Goal: Task Accomplishment & Management: Manage account settings

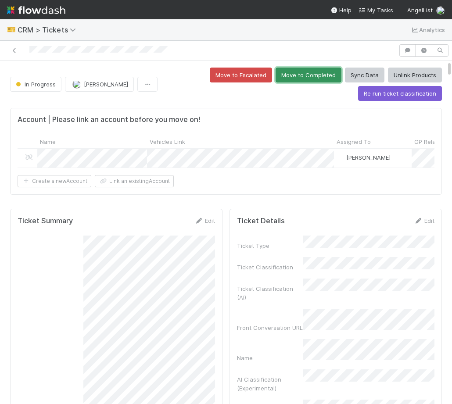
click at [299, 78] on button "Move to Completed" at bounding box center [308, 75] width 66 height 15
click at [96, 85] on button "Assign" at bounding box center [86, 84] width 42 height 15
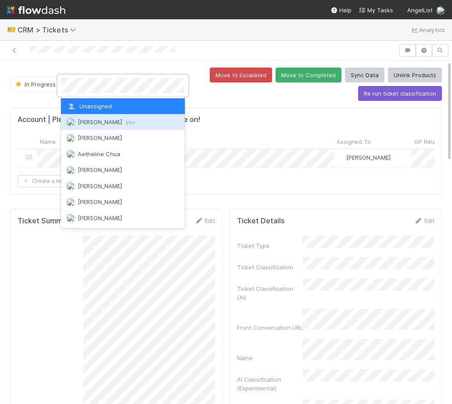
click at [124, 126] on div "Amy Saks you" at bounding box center [123, 122] width 124 height 16
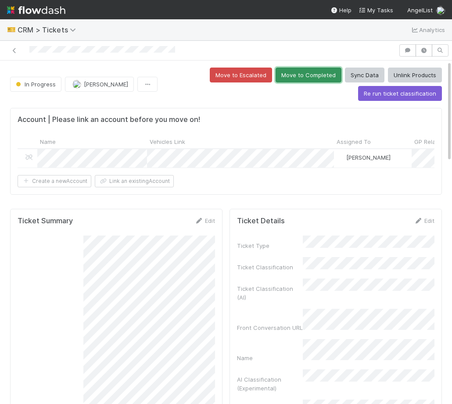
click at [309, 75] on button "Move to Completed" at bounding box center [308, 75] width 66 height 15
click at [323, 77] on button "Move to Completed" at bounding box center [308, 75] width 66 height 15
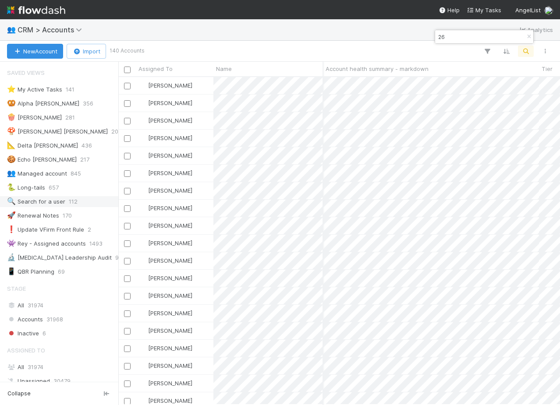
scroll to position [129, 0]
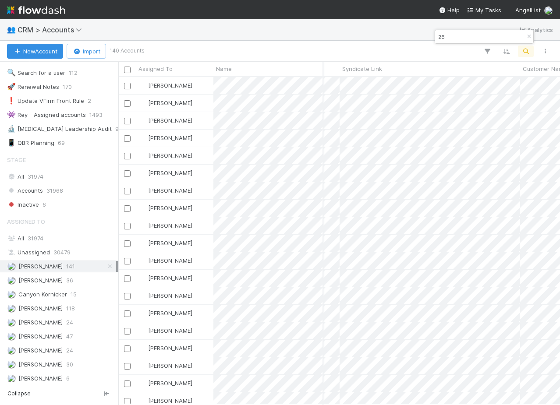
click at [59, 20] on div "👥 CRM > Accounts Analytics" at bounding box center [280, 29] width 560 height 21
click at [59, 30] on span "CRM > Accounts" at bounding box center [52, 29] width 69 height 9
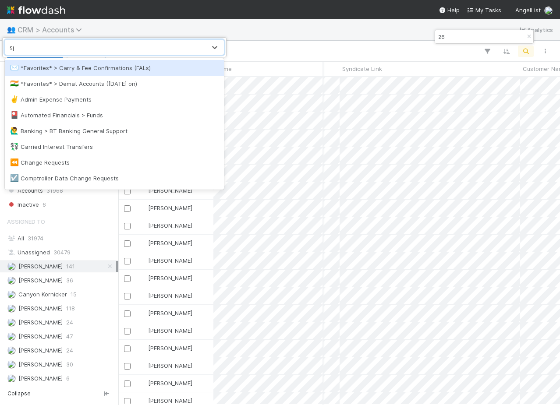
type input "spv"
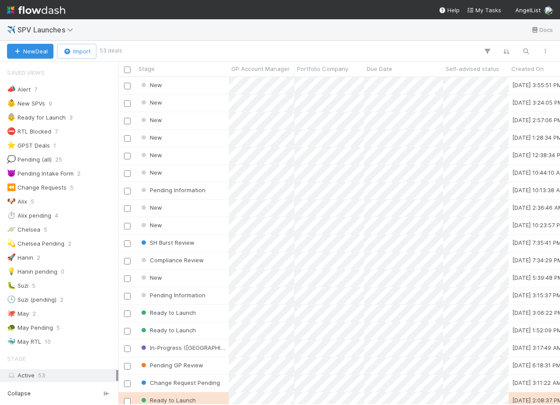
scroll to position [0, 0]
click at [196, 85] on div "New" at bounding box center [182, 85] width 93 height 17
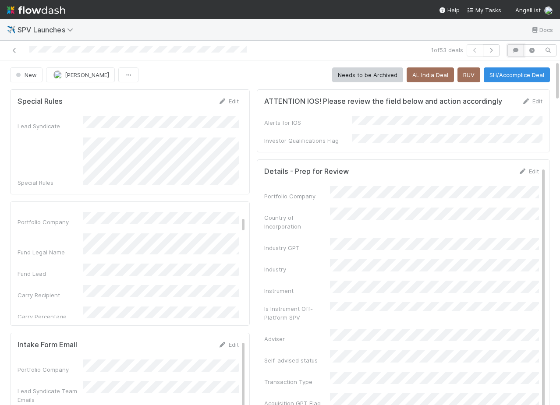
click at [513, 51] on icon "button" at bounding box center [516, 50] width 9 height 5
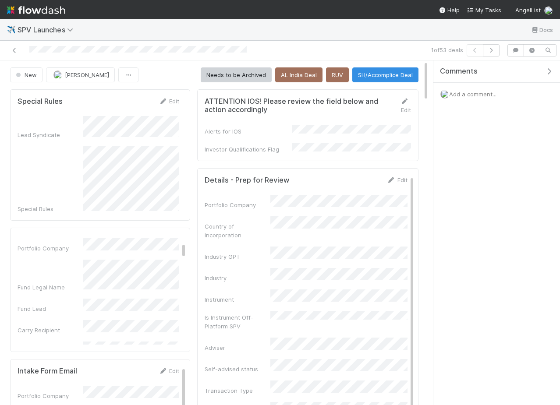
click at [469, 86] on div "Add a comment..." at bounding box center [497, 94] width 127 height 23
click at [469, 96] on span "Add a comment..." at bounding box center [472, 94] width 47 height 7
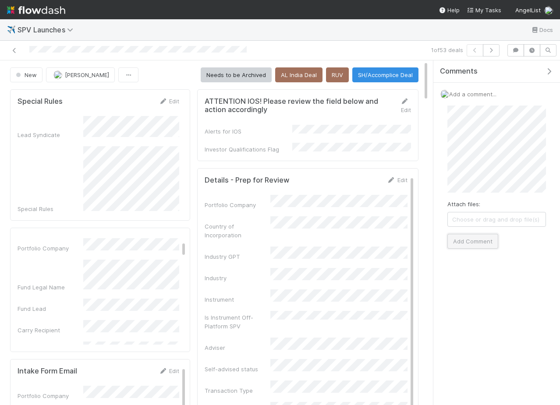
click at [482, 238] on button "Add Comment" at bounding box center [473, 241] width 51 height 15
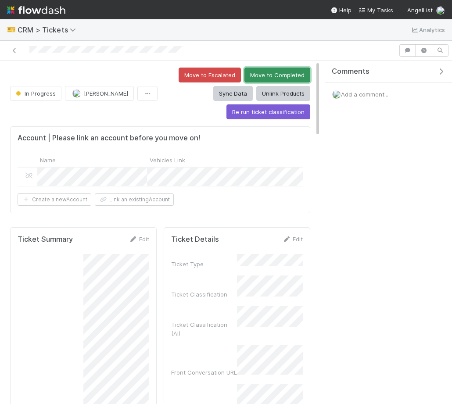
click at [271, 72] on button "Move to Completed" at bounding box center [277, 75] width 66 height 15
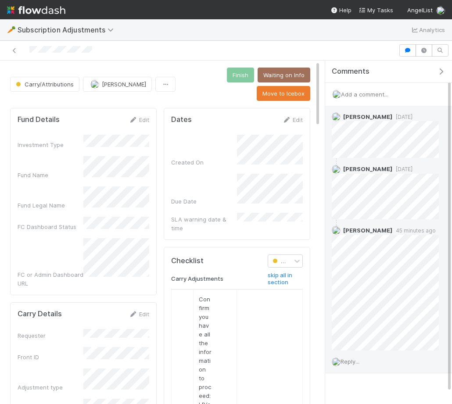
click at [348, 366] on div "Reply..." at bounding box center [385, 361] width 120 height 22
click at [347, 364] on div "Reply..." at bounding box center [385, 361] width 120 height 22
click at [346, 360] on span "Reply..." at bounding box center [349, 361] width 19 height 7
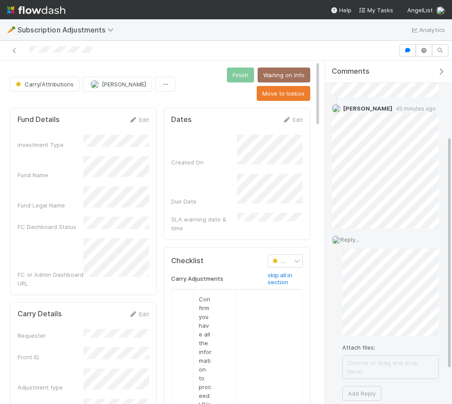
scroll to position [126, 0]
click at [350, 381] on button "Add Reply" at bounding box center [361, 388] width 39 height 15
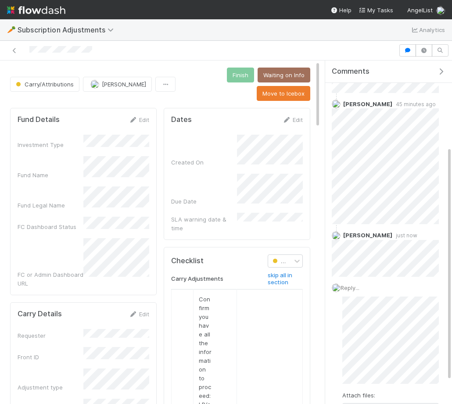
scroll to position [64, 0]
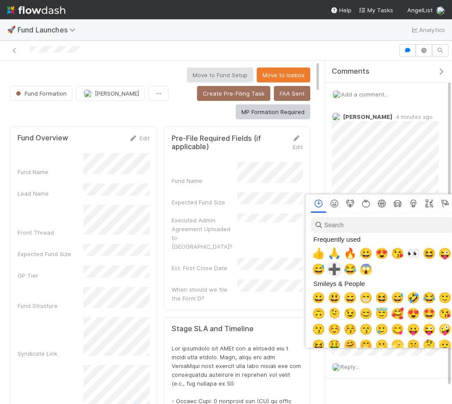
click at [327, 269] on div "➕" at bounding box center [334, 269] width 16 height 16
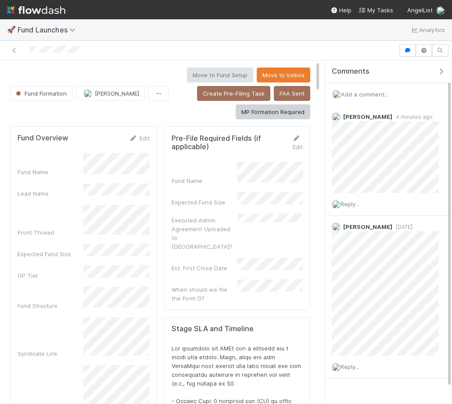
click at [439, 66] on div "Comments" at bounding box center [388, 71] width 127 height 22
click at [440, 69] on icon "button" at bounding box center [440, 71] width 9 height 7
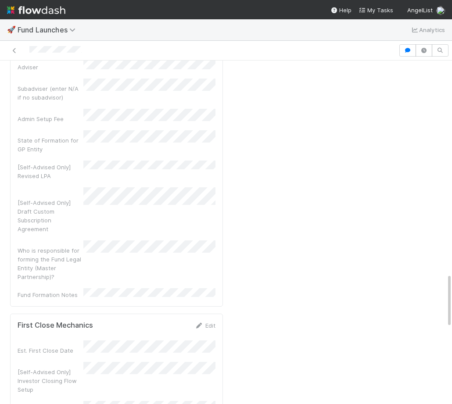
scroll to position [1353, 0]
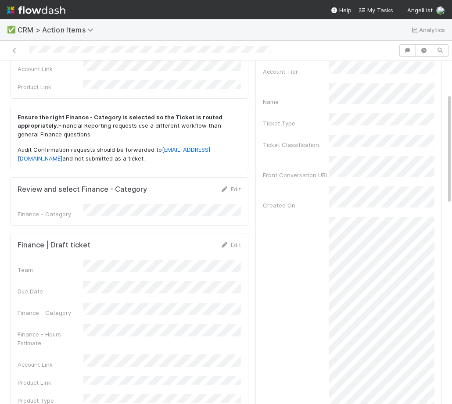
scroll to position [120, 0]
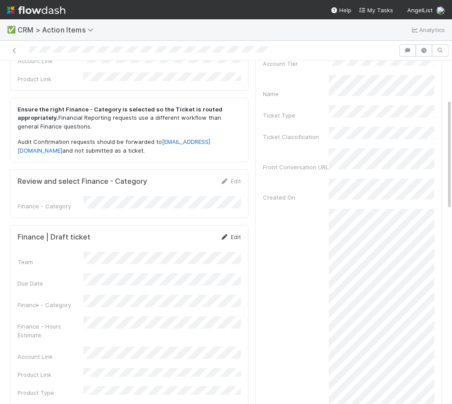
click at [238, 233] on link "Edit" at bounding box center [230, 236] width 21 height 7
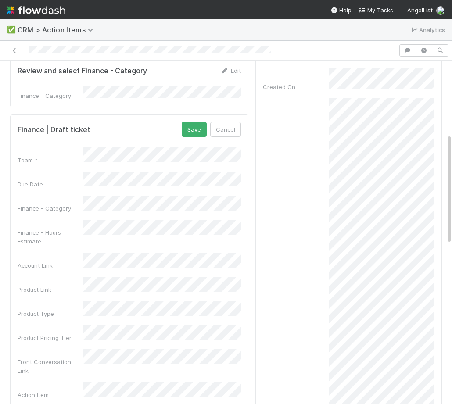
scroll to position [238, 0]
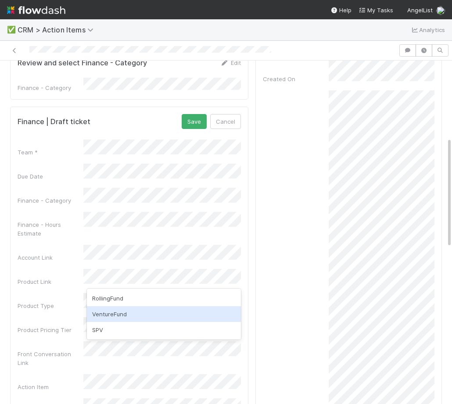
click at [141, 316] on div "VentureFund" at bounding box center [164, 314] width 154 height 16
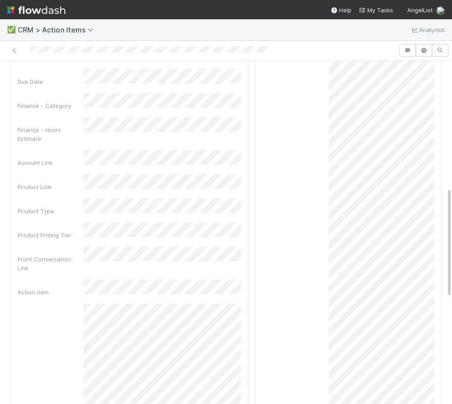
scroll to position [330, 0]
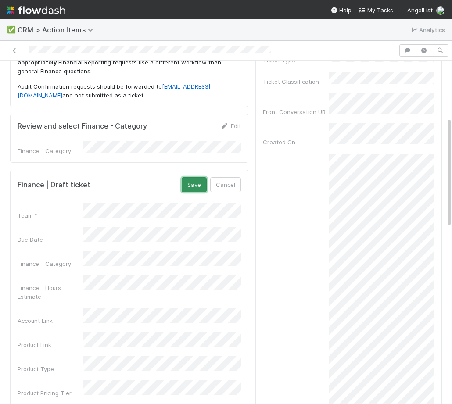
click at [188, 177] on button "Save" at bounding box center [193, 184] width 25 height 15
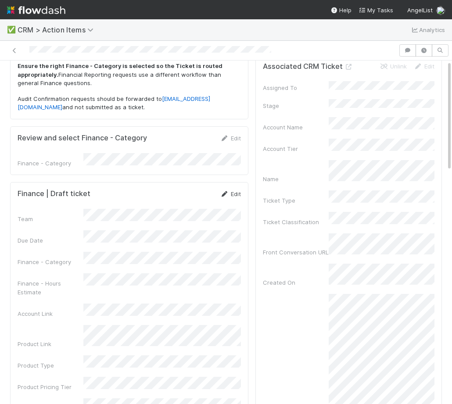
scroll to position [0, 0]
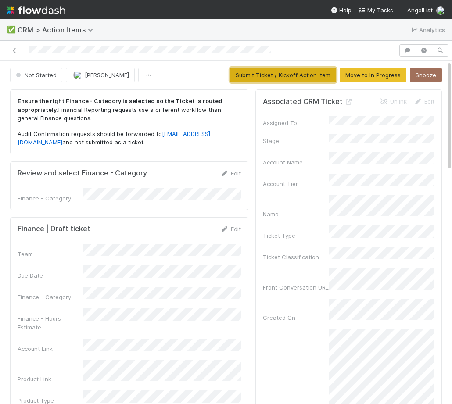
click at [270, 77] on button "Submit Ticket / Kickoff Action Item" at bounding box center [283, 75] width 106 height 15
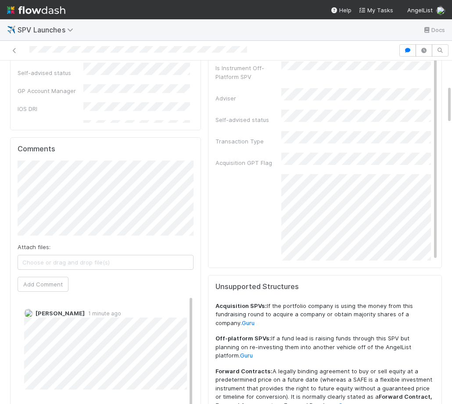
scroll to position [222, 0]
click at [43, 281] on button "Add Comment" at bounding box center [43, 284] width 51 height 15
click at [13, 52] on icon at bounding box center [14, 51] width 9 height 6
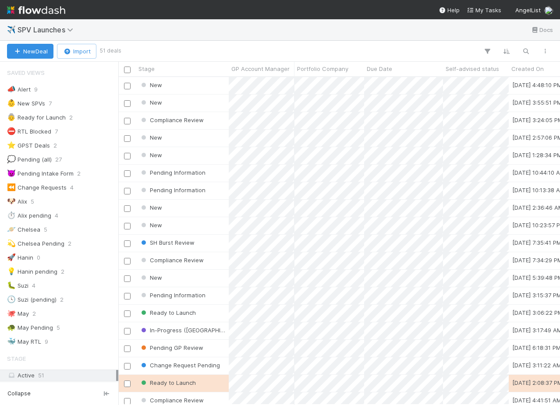
scroll to position [0, 0]
click at [188, 89] on div "New" at bounding box center [182, 85] width 93 height 17
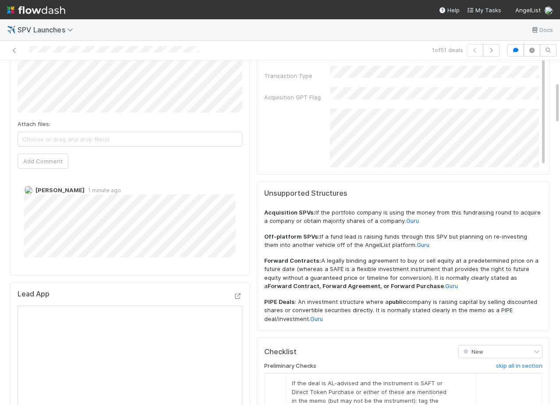
scroll to position [310, 0]
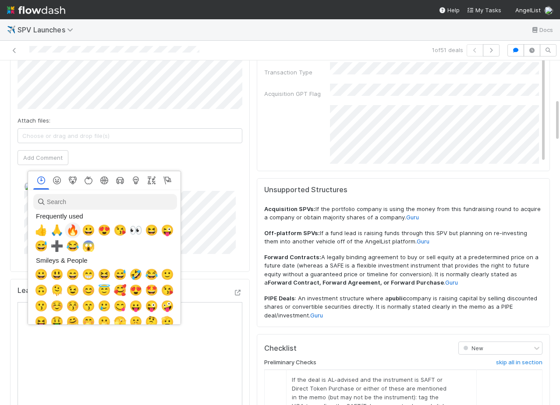
click at [78, 228] on div "🔥" at bounding box center [73, 231] width 16 height 16
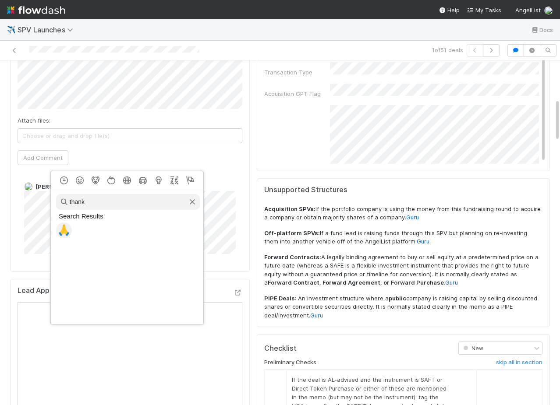
type input "thank"
click at [68, 230] on span "🙏" at bounding box center [63, 230] width 13 height 12
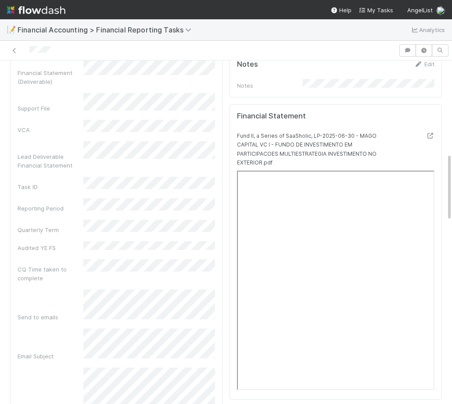
scroll to position [462, 0]
